Goal: Find specific page/section: Find specific page/section

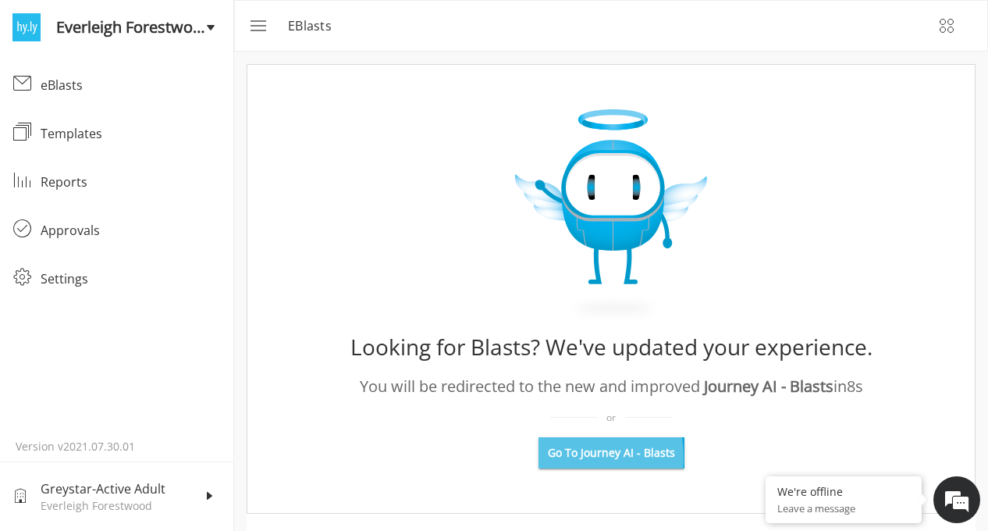
click at [578, 457] on span "Go To Journey AI - Blasts" at bounding box center [611, 453] width 127 height 16
click at [970, 514] on em at bounding box center [957, 499] width 42 height 42
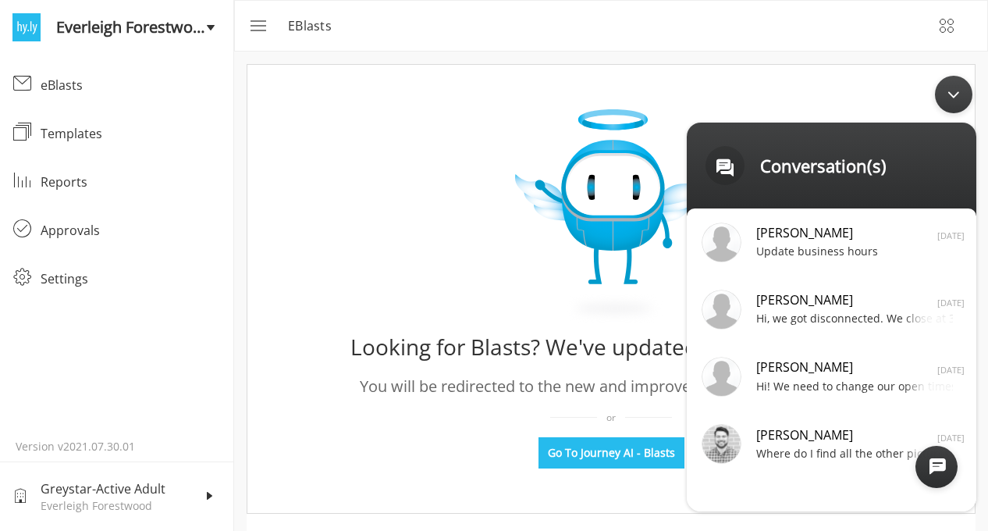
click at [951, 90] on div "Minimize live chat window" at bounding box center [953, 94] width 37 height 37
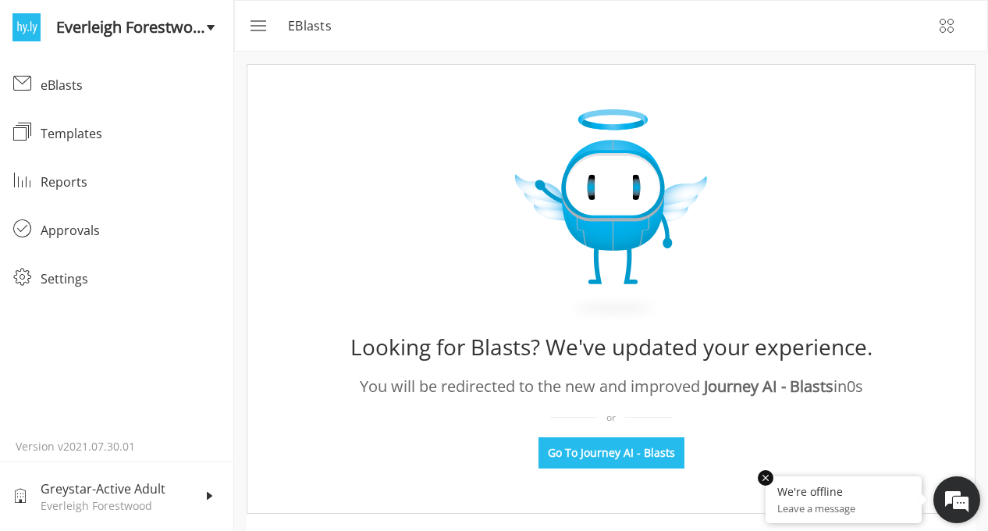
click at [765, 476] on em at bounding box center [766, 478] width 16 height 16
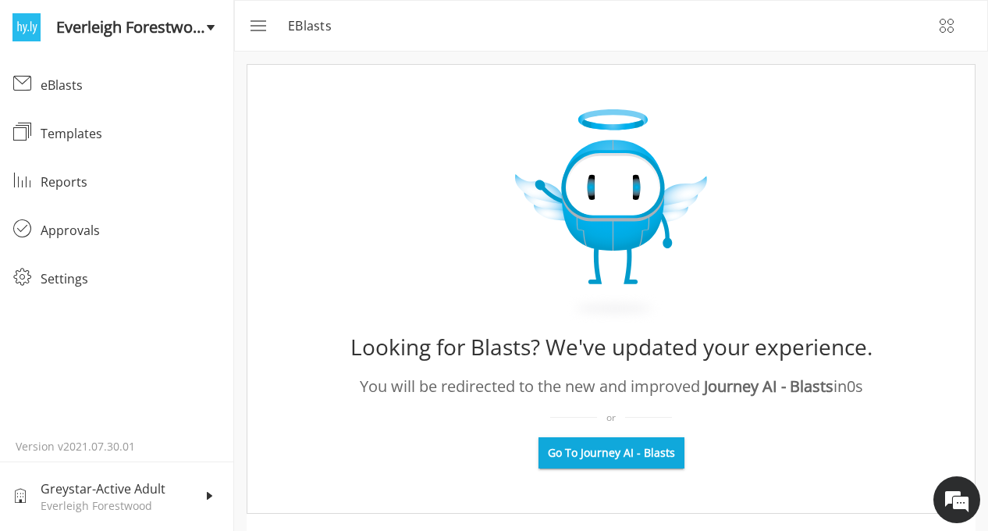
click at [620, 457] on span "Go To Journey AI - Blasts" at bounding box center [611, 453] width 127 height 16
click at [254, 26] on rect "menu" at bounding box center [260, 26] width 19 height 1
click at [81, 288] on link "Settings Settings" at bounding box center [117, 278] width 234 height 48
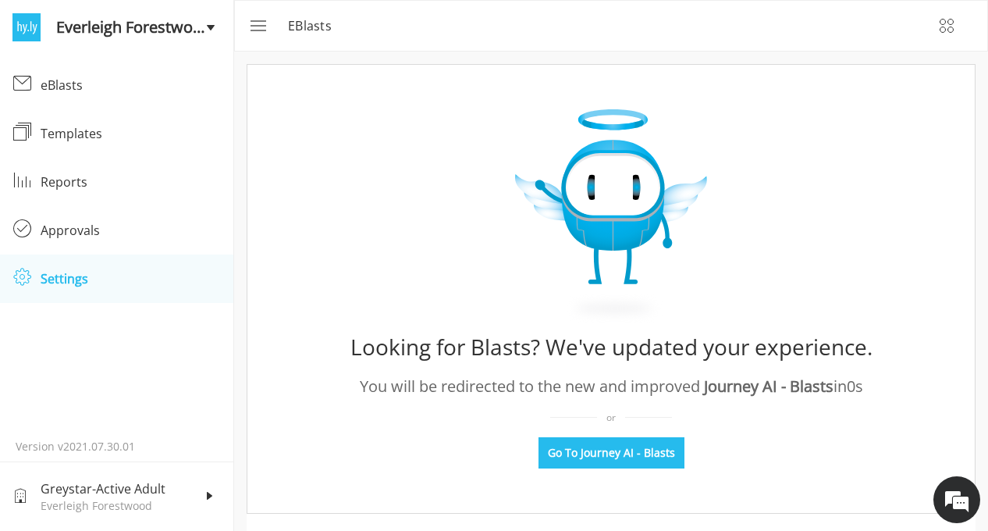
click at [81, 288] on link "Settings Settings" at bounding box center [117, 278] width 234 height 48
click at [237, 30] on div "eBlasts" at bounding box center [611, 26] width 752 height 50
click at [244, 33] on button "menu" at bounding box center [256, 25] width 37 height 37
click at [249, 34] on icon "menu" at bounding box center [256, 25] width 19 height 19
click at [573, 467] on button "Go To Journey AI - Blasts" at bounding box center [612, 452] width 146 height 31
